Goal: Communication & Community: Answer question/provide support

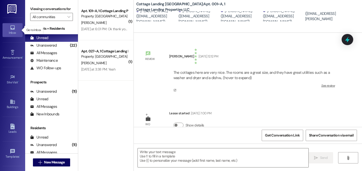
scroll to position [660, 0]
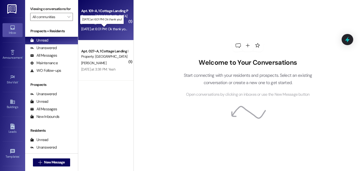
click at [114, 27] on div "[DATE] at 6:01 PM: Ok thank you! [DATE] at 6:01 PM: Ok thank you!" at bounding box center [104, 29] width 47 height 5
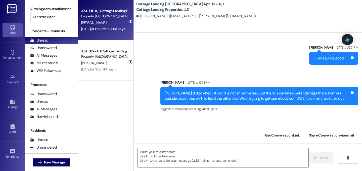
scroll to position [10955, 0]
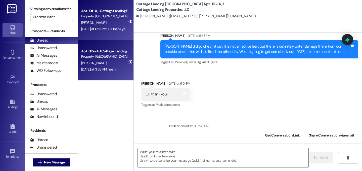
click at [120, 69] on div "Yesterday at 3:38 PM: Yeah Yesterday at 3:38 PM: Yeah" at bounding box center [104, 69] width 47 height 6
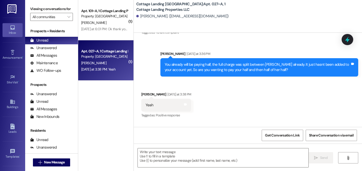
scroll to position [2481, 0]
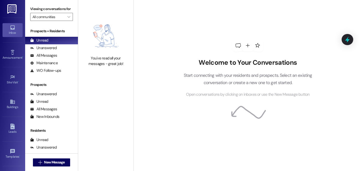
scroll to position [44, 0]
